Goal: Task Accomplishment & Management: Manage account settings

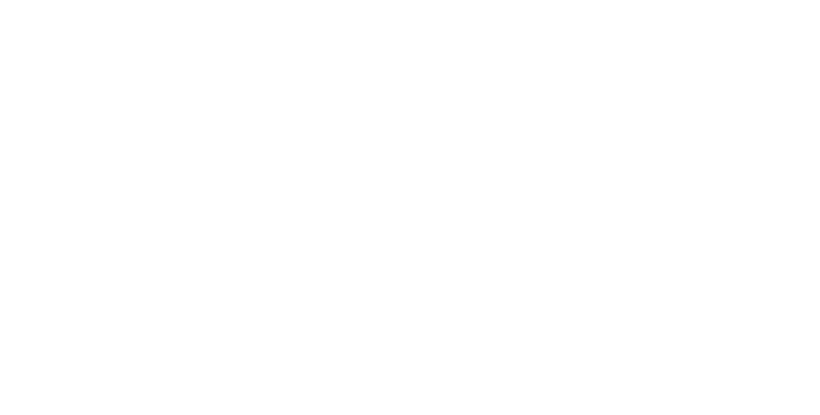
select select "*"
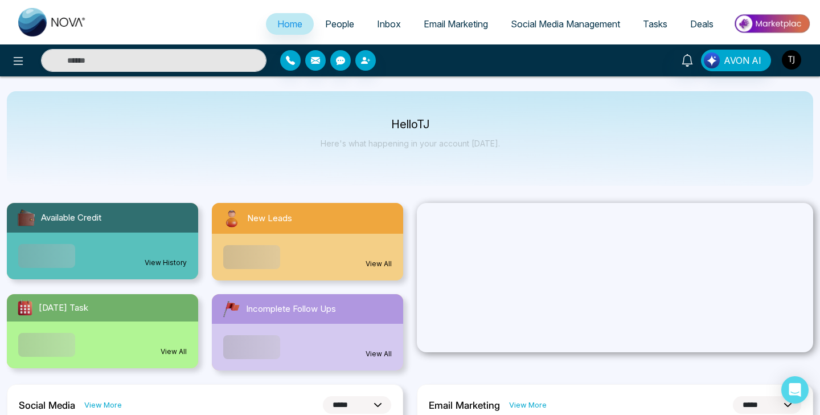
click at [794, 55] on img "button" at bounding box center [791, 59] width 19 height 19
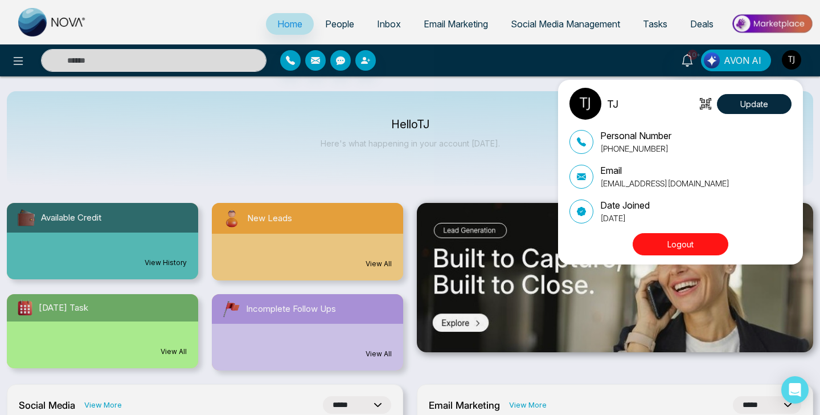
click at [673, 263] on div "TJ Update Personal Number +16472175256 Email tirstonjames@gmail.com Date Joined…" at bounding box center [680, 172] width 245 height 185
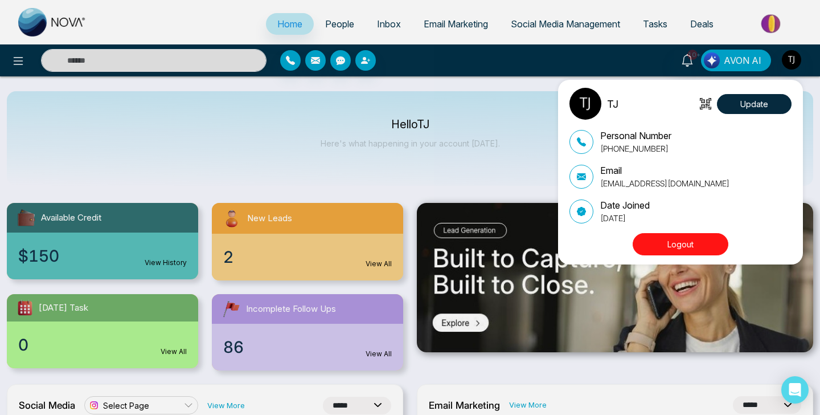
click at [674, 248] on button "Logout" at bounding box center [681, 244] width 96 height 22
